Goal: Task Accomplishment & Management: Manage account settings

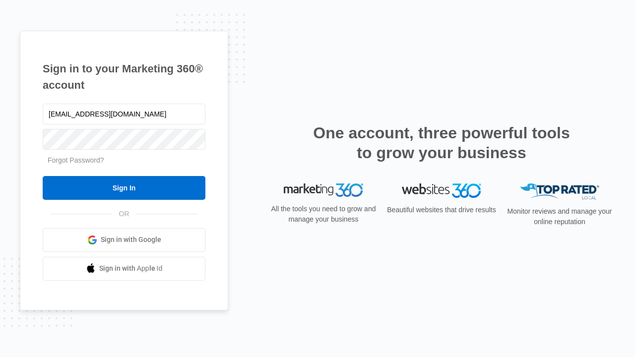
type input "[EMAIL_ADDRESS][DOMAIN_NAME]"
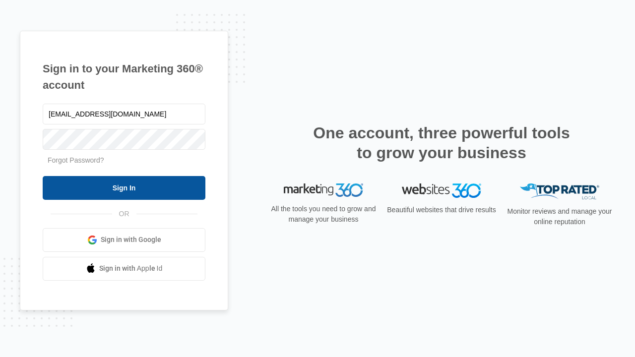
click at [124, 188] on input "Sign In" at bounding box center [124, 188] width 163 height 24
